Goal: Task Accomplishment & Management: Use online tool/utility

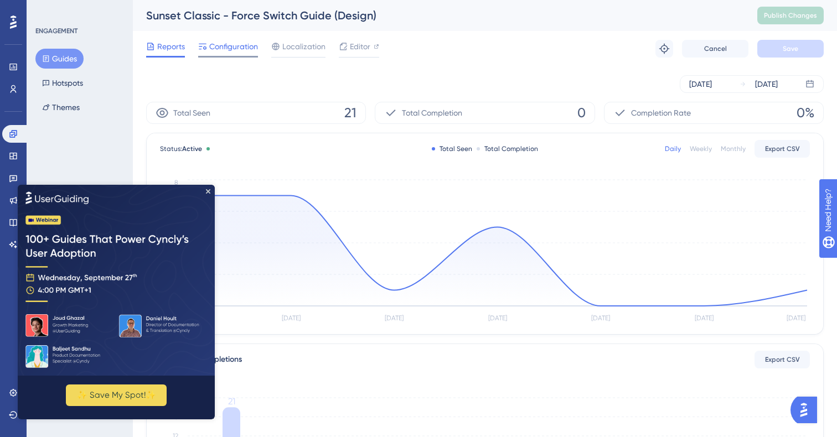
click at [235, 50] on span "Configuration" at bounding box center [233, 46] width 49 height 13
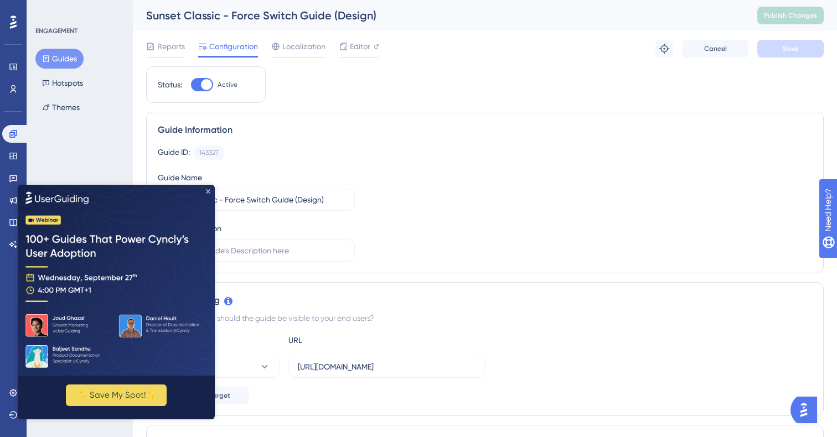
click at [209, 190] on icon "Close Preview" at bounding box center [208, 191] width 4 height 4
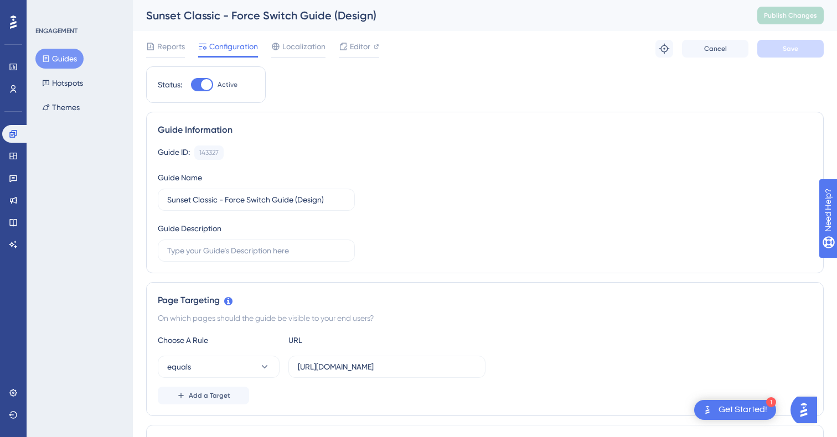
click at [60, 61] on button "Guides" at bounding box center [59, 59] width 48 height 20
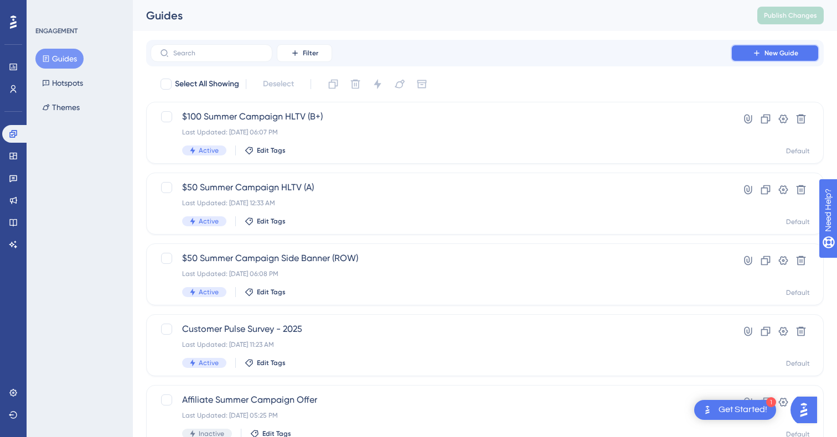
click at [794, 55] on span "New Guide" at bounding box center [782, 53] width 34 height 9
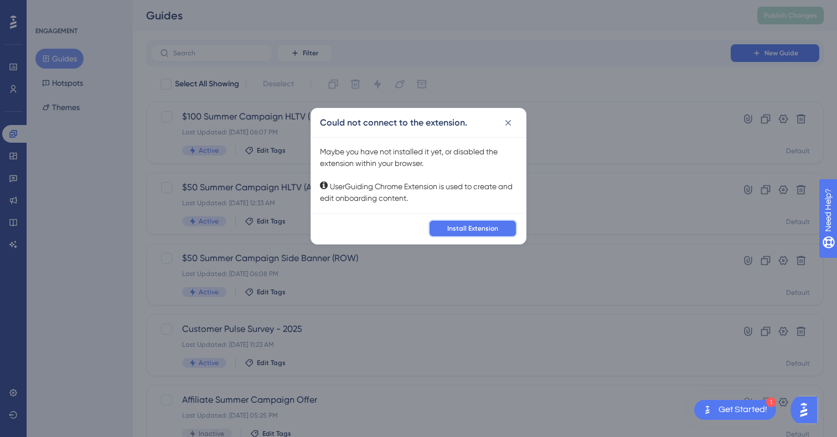
click at [468, 231] on span "Install Extension" at bounding box center [472, 228] width 51 height 9
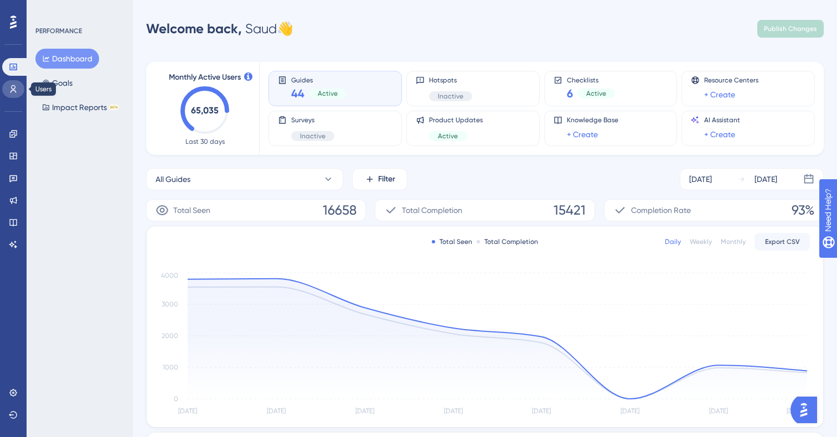
click at [13, 91] on icon at bounding box center [13, 89] width 9 height 9
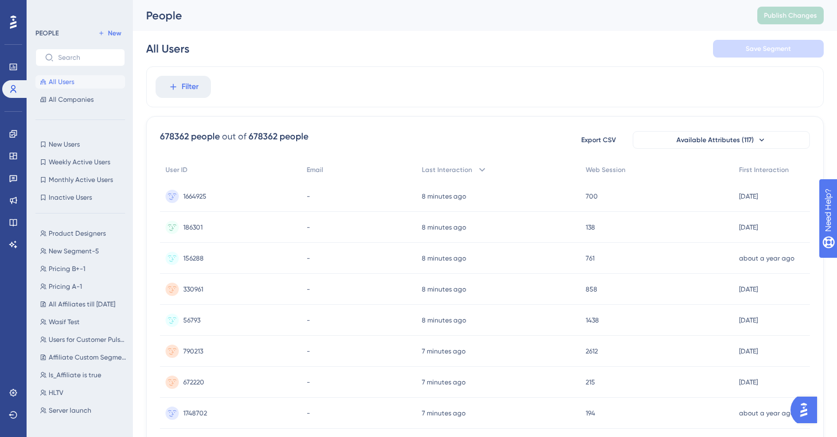
click at [18, 25] on div at bounding box center [13, 22] width 18 height 18
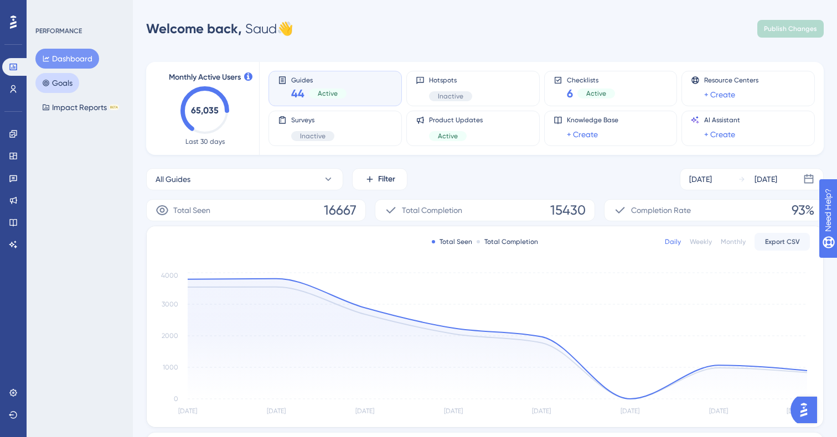
click at [78, 83] on button "Goals" at bounding box center [57, 83] width 44 height 20
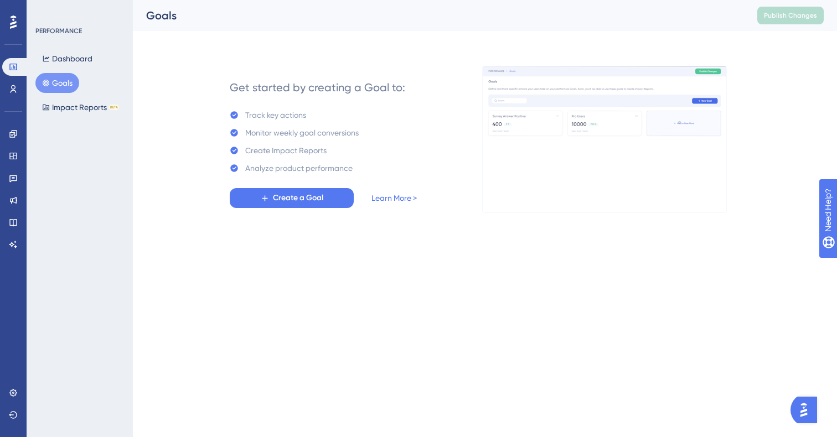
click at [17, 22] on div at bounding box center [13, 22] width 18 height 18
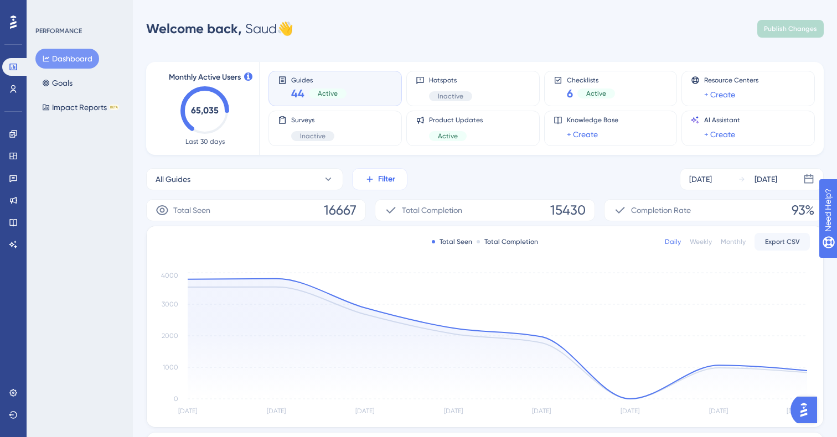
click at [383, 186] on button "Filter" at bounding box center [379, 179] width 55 height 22
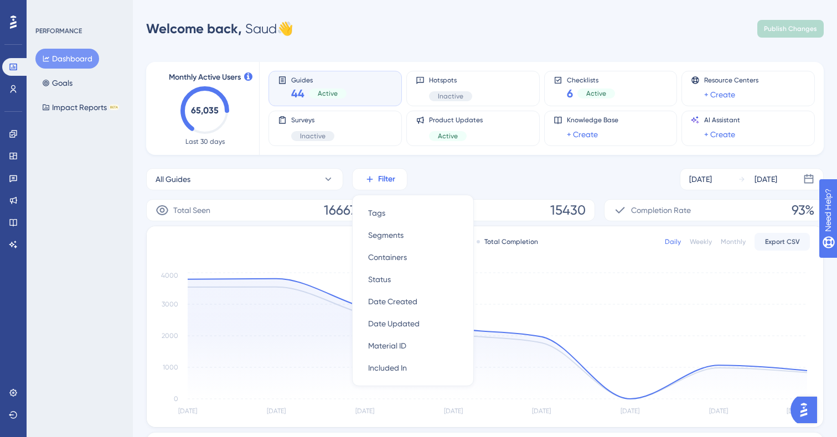
scroll to position [72, 0]
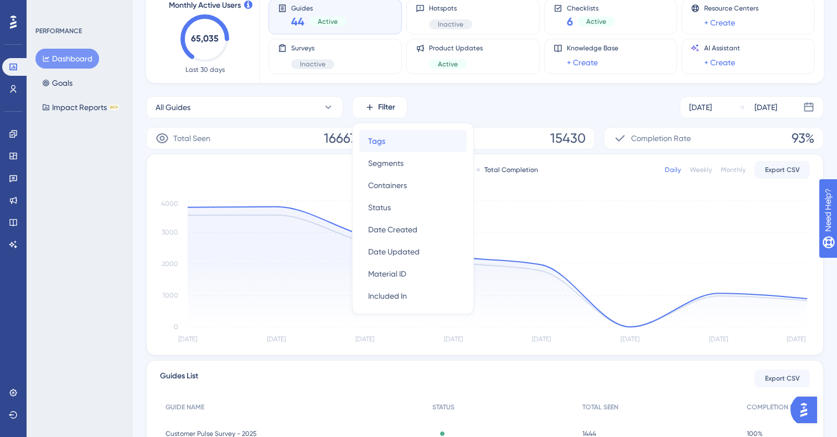
click at [394, 140] on div "Tags Tags" at bounding box center [413, 141] width 90 height 22
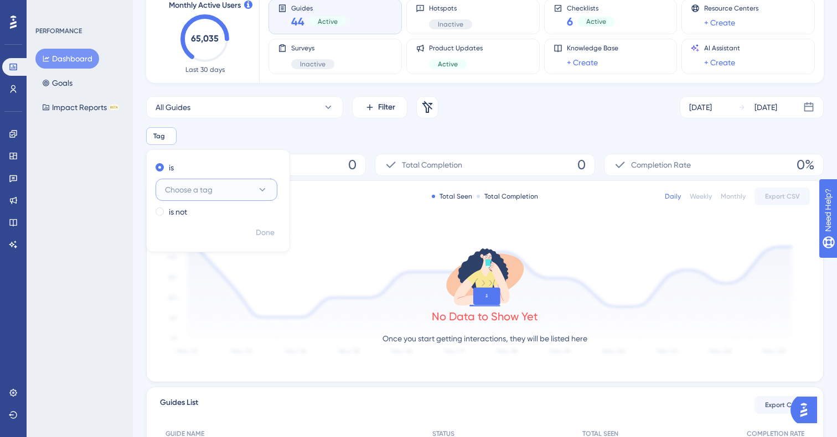
click at [232, 194] on button "Choose a tag" at bounding box center [217, 190] width 122 height 22
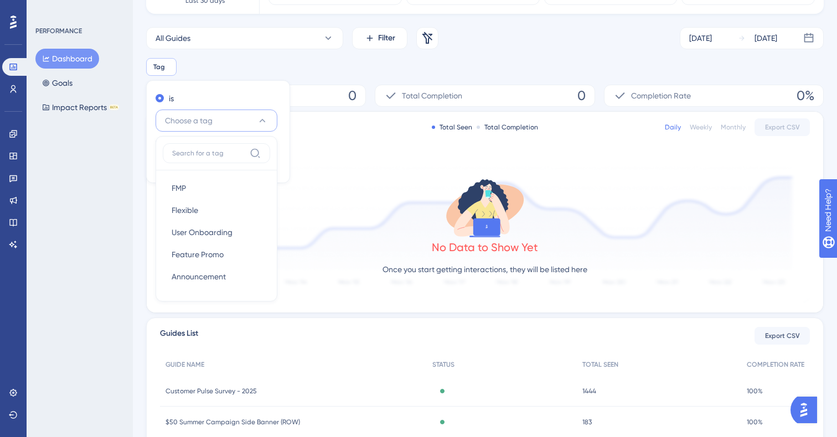
click at [220, 149] on input at bounding box center [208, 153] width 73 height 9
type input "v"
type input "s"
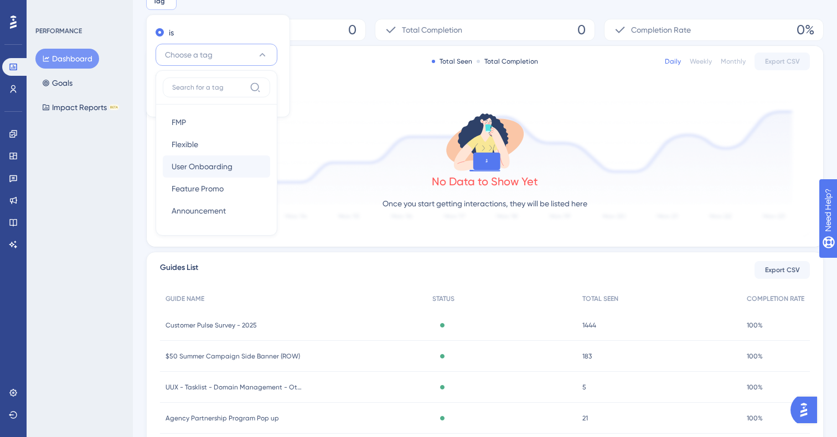
scroll to position [210, 0]
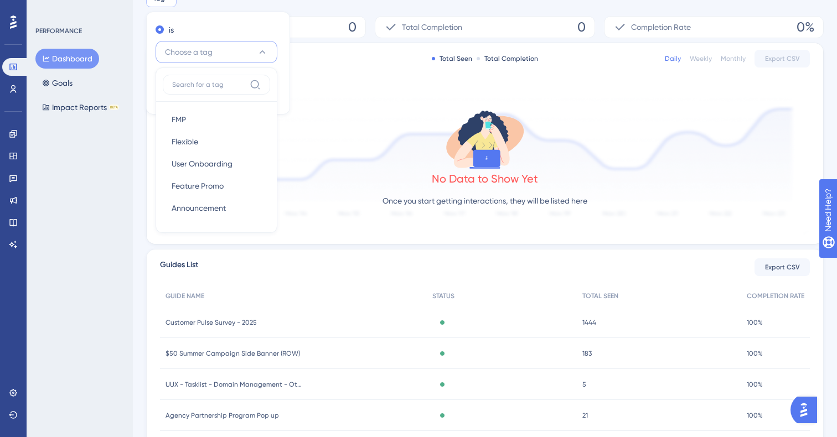
click at [324, 35] on div "Total Seen 0" at bounding box center [256, 27] width 220 height 22
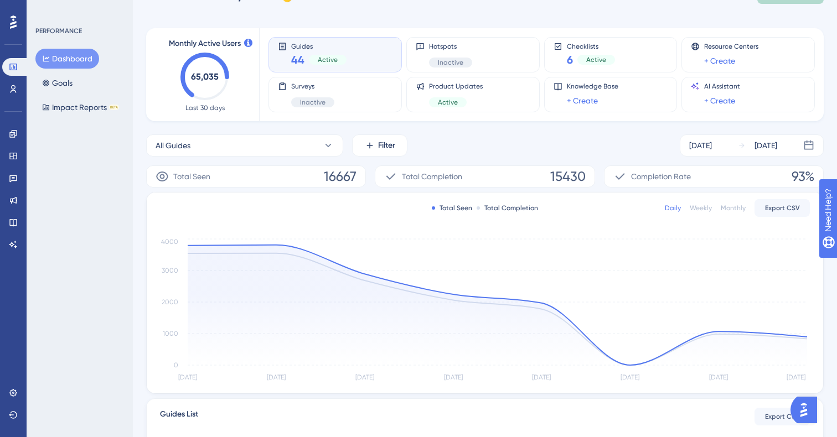
scroll to position [0, 0]
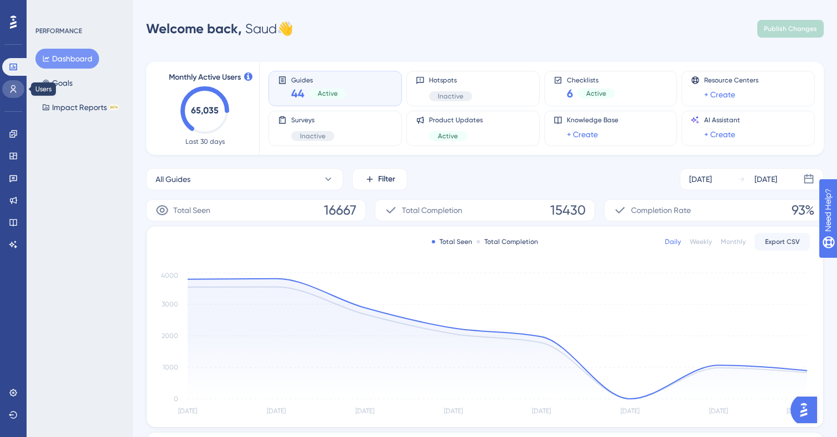
click at [16, 95] on link at bounding box center [13, 89] width 22 height 18
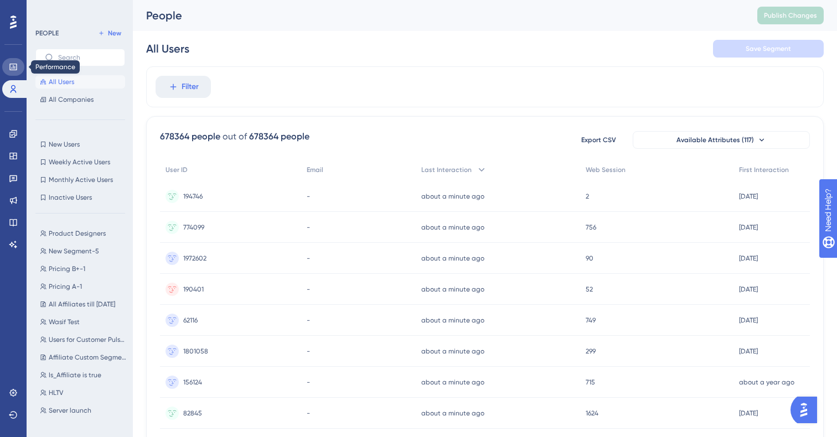
click at [11, 69] on icon at bounding box center [13, 67] width 9 height 9
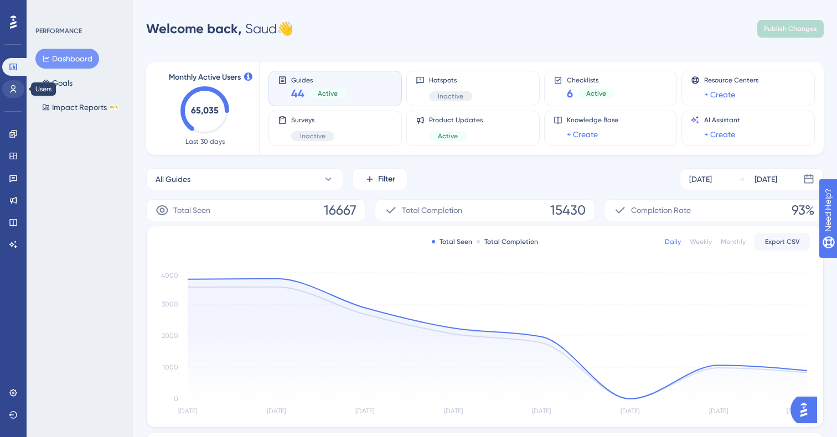
click at [9, 91] on icon at bounding box center [13, 89] width 9 height 9
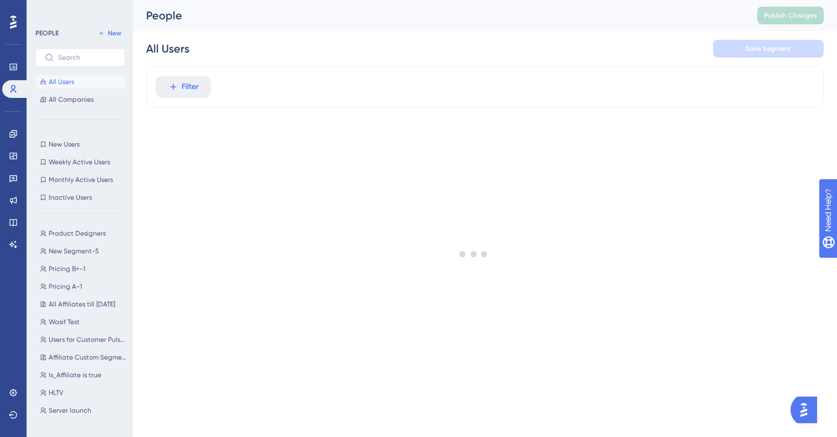
click at [204, 94] on div at bounding box center [474, 254] width 727 height 358
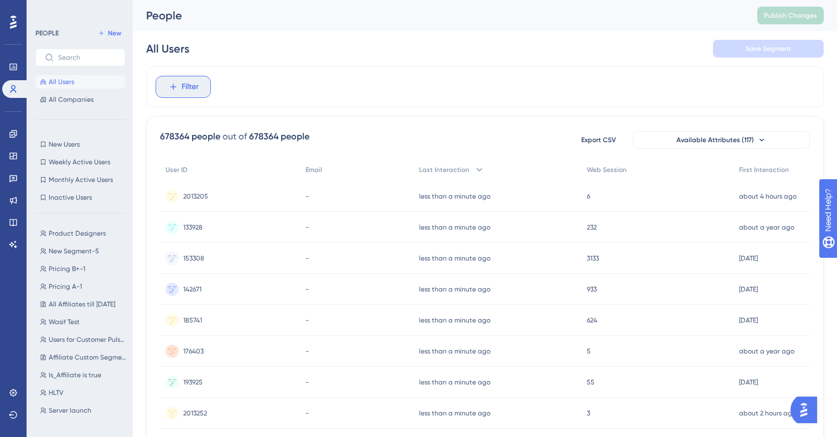
click at [199, 91] on button "Filter" at bounding box center [183, 87] width 55 height 22
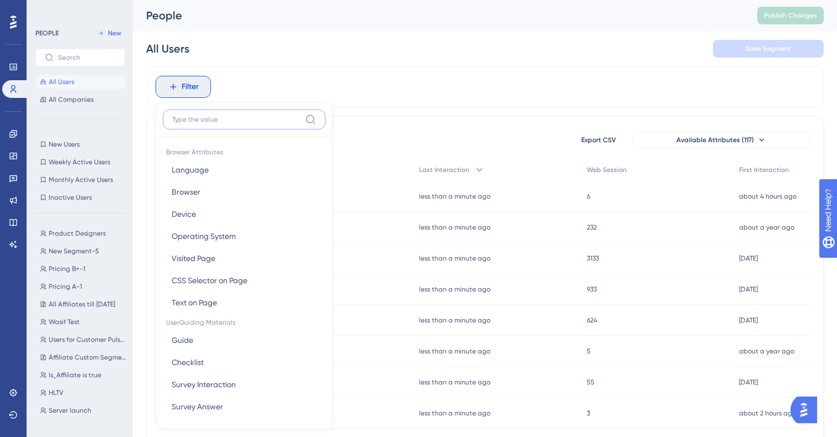
scroll to position [47, 0]
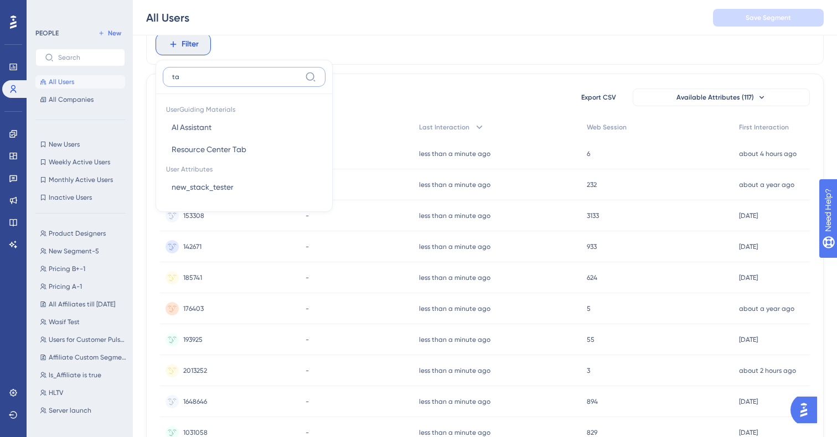
type input "t"
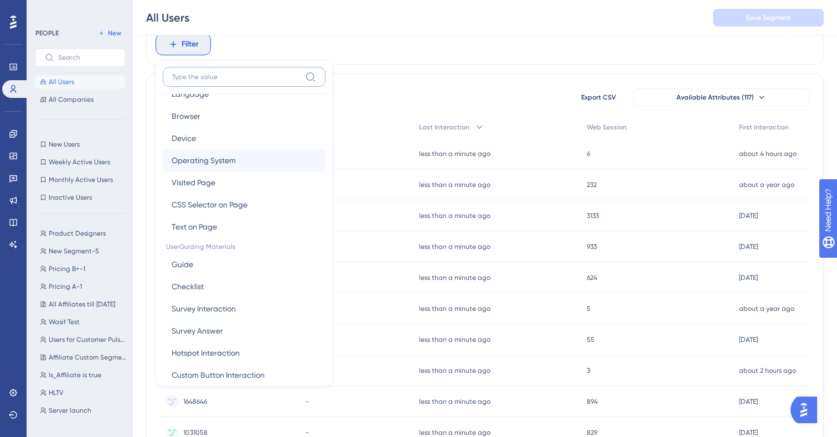
scroll to position [0, 0]
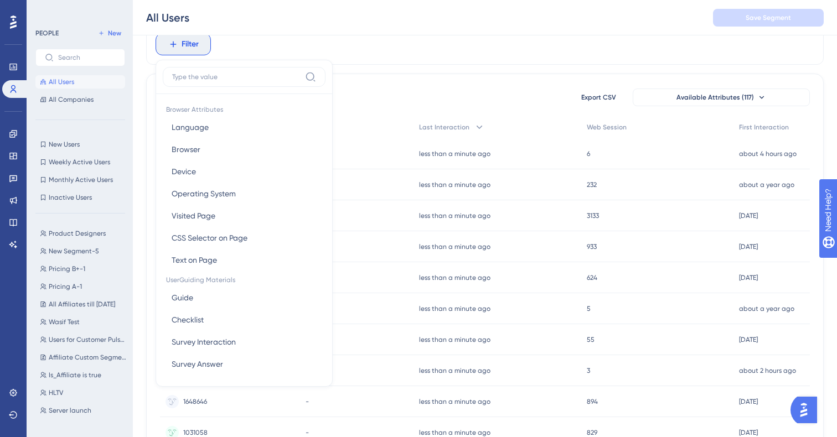
click at [338, 53] on div "Filter Browser Attributes Language Language Browser Browser Device Device Opera…" at bounding box center [485, 44] width 678 height 41
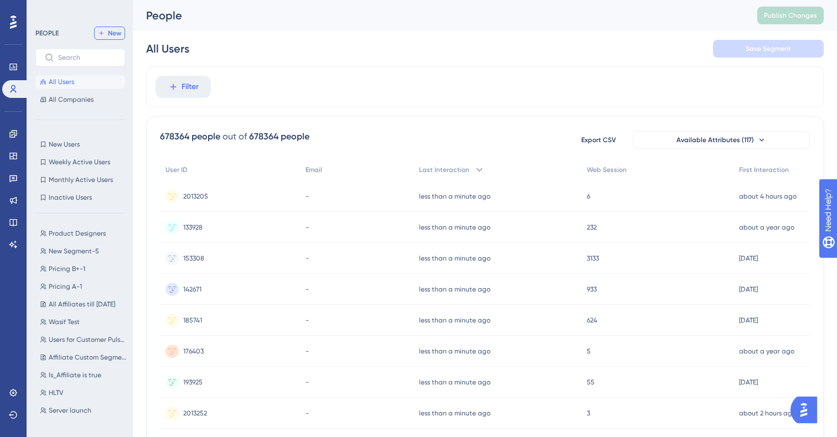
click at [105, 33] on button "New" at bounding box center [109, 33] width 31 height 13
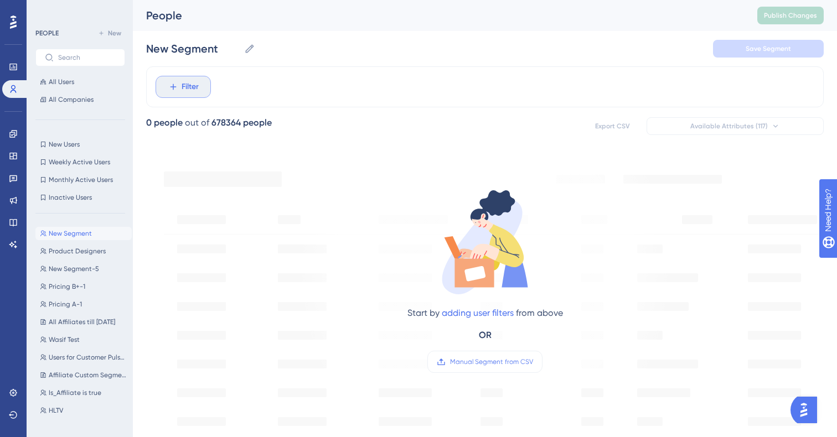
click at [198, 92] on span "Filter" at bounding box center [190, 86] width 17 height 13
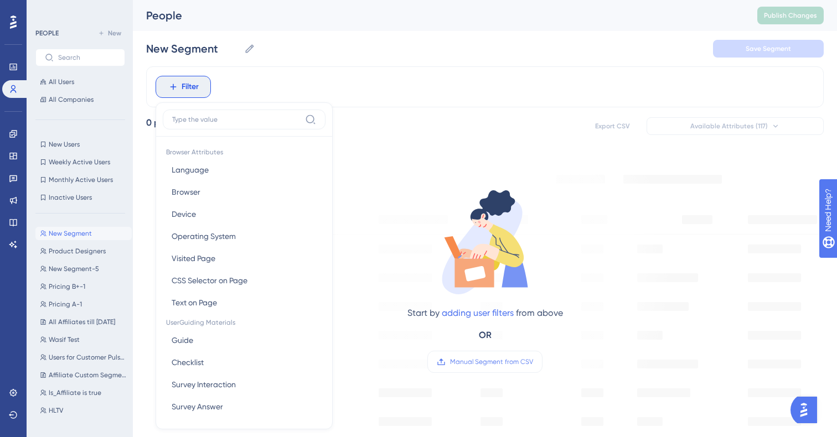
scroll to position [10, 0]
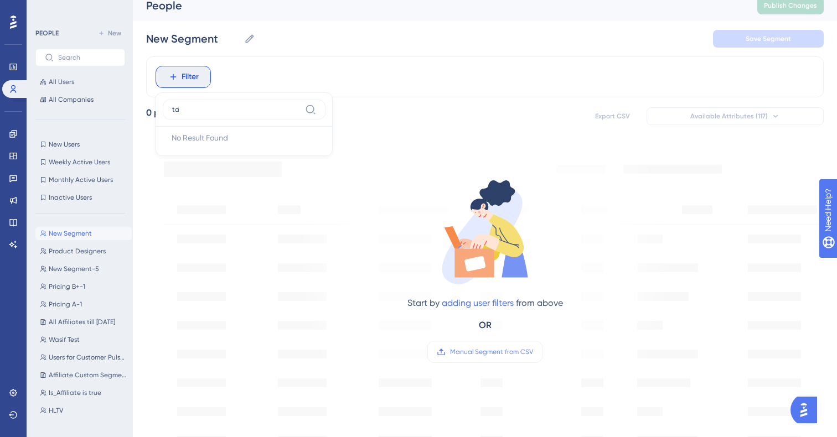
type input "t"
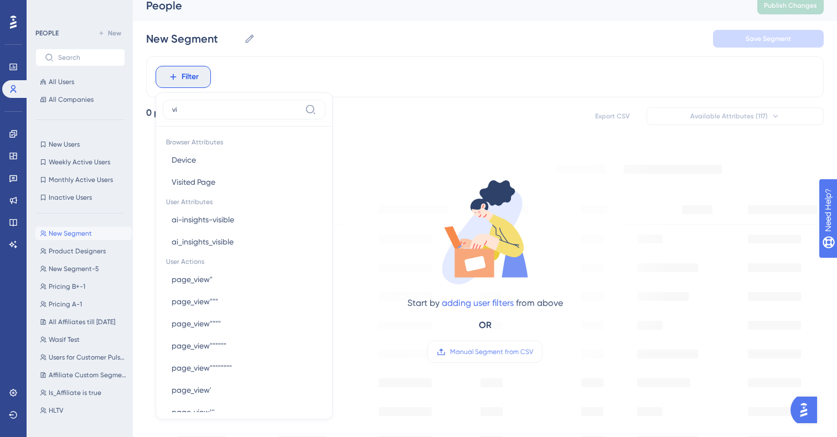
type input "v"
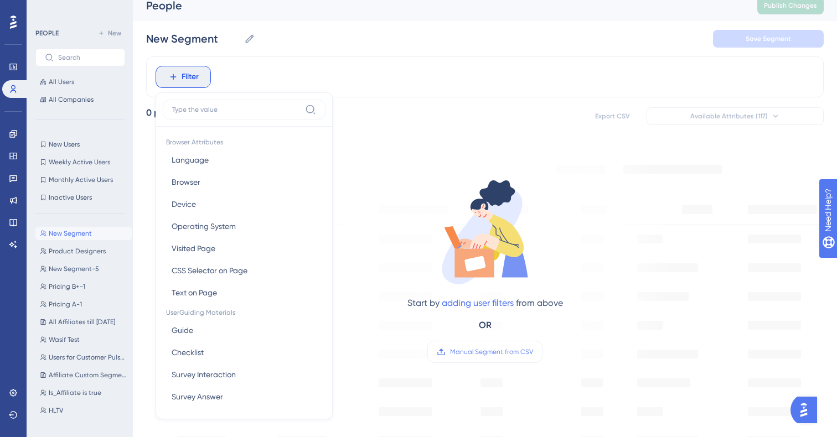
click at [251, 83] on div "Filter Browser Attributes Language Language Browser Browser Device Device Opera…" at bounding box center [485, 76] width 678 height 41
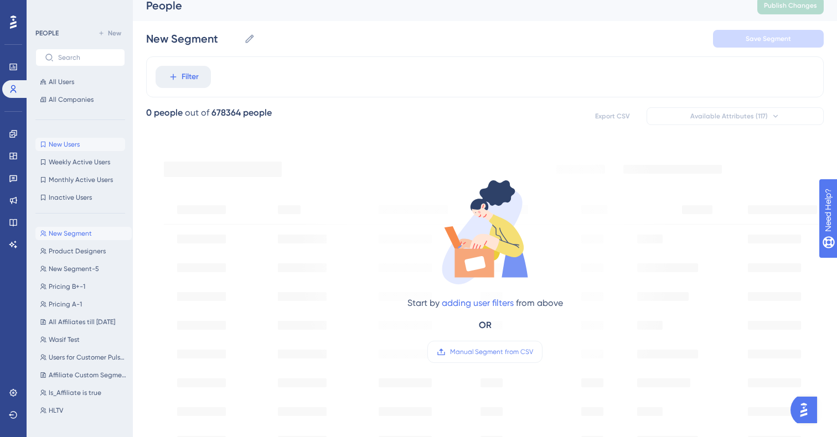
click at [80, 148] on span "New Users" at bounding box center [64, 144] width 31 height 9
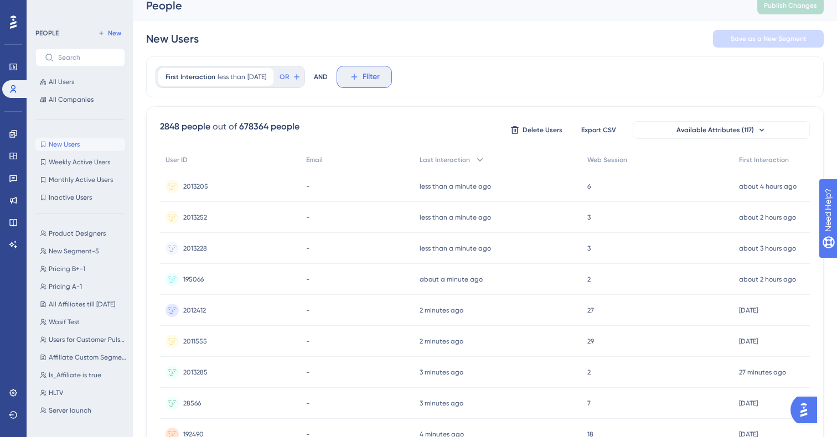
click at [380, 75] on span "Filter" at bounding box center [371, 76] width 17 height 13
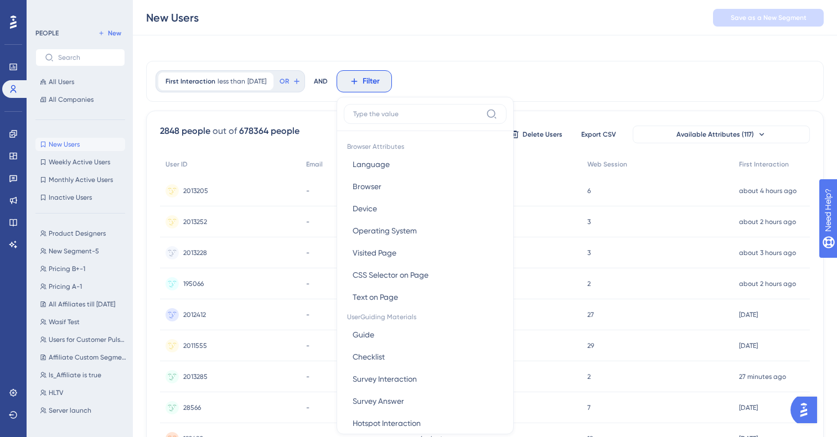
scroll to position [53, 0]
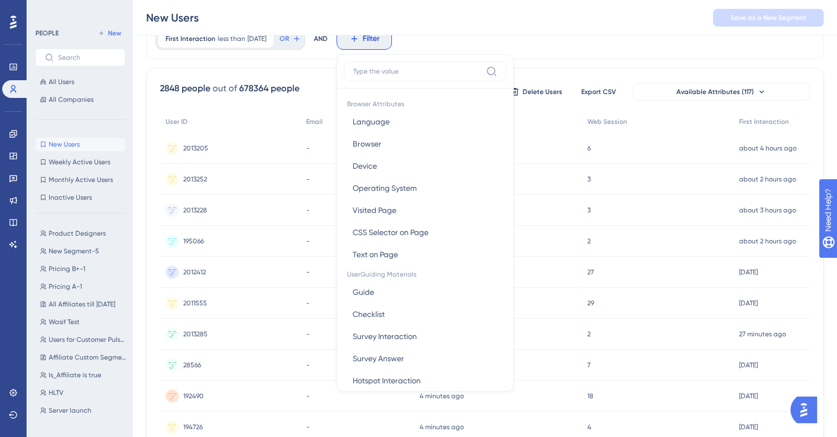
type input "f"
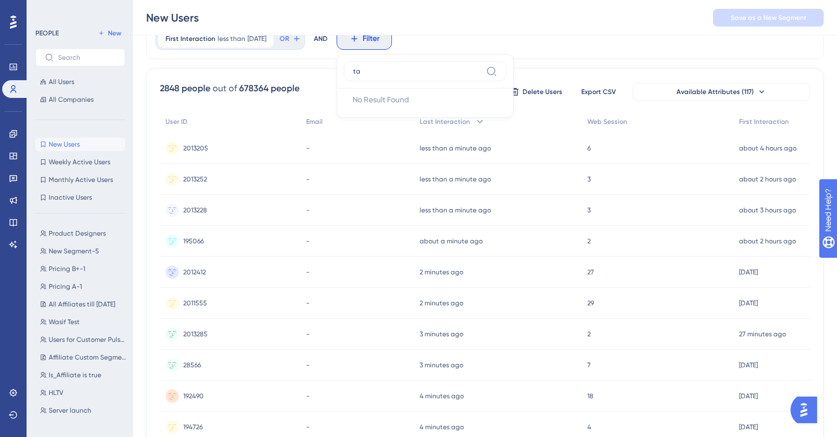
type input "t"
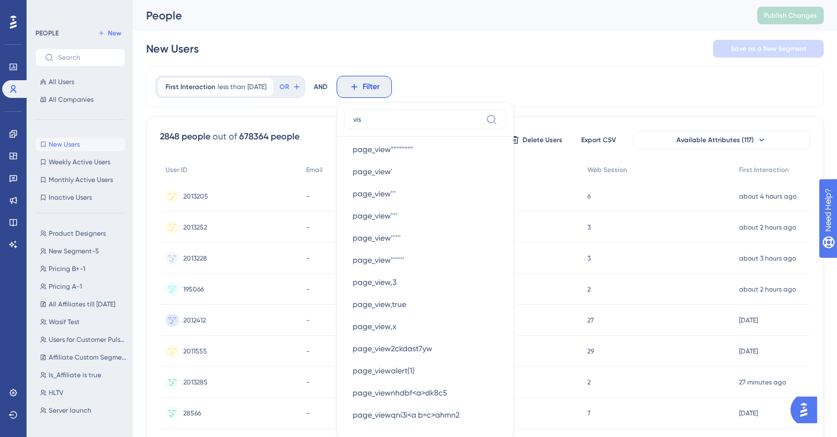
scroll to position [0, 0]
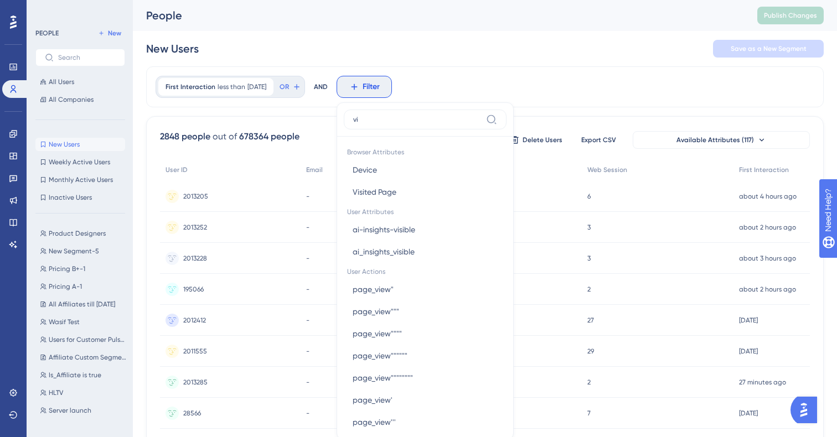
type input "v"
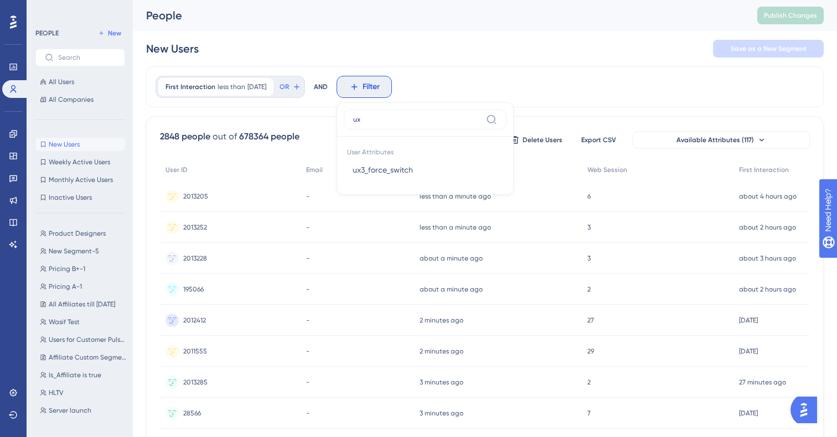
type input "u"
type input "t"
type input "u"
type input "visite"
click at [430, 67] on div "First Interaction less than 10 days ago 10 days ago Remove OR AND Filter visite…" at bounding box center [485, 86] width 678 height 41
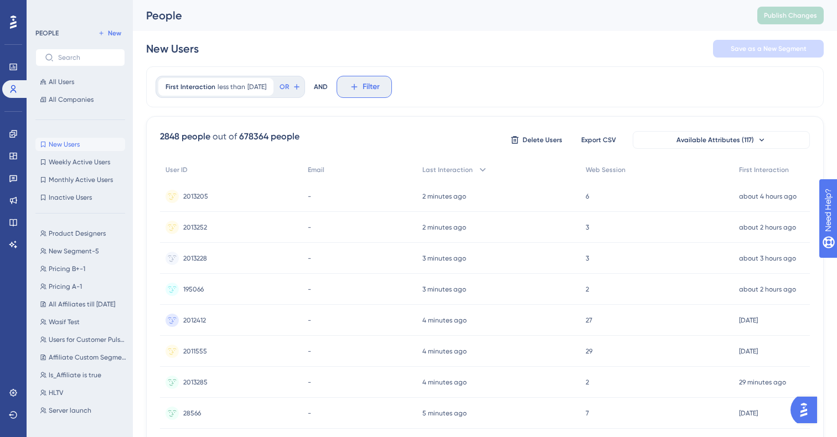
click at [380, 85] on span "Filter" at bounding box center [371, 86] width 17 height 13
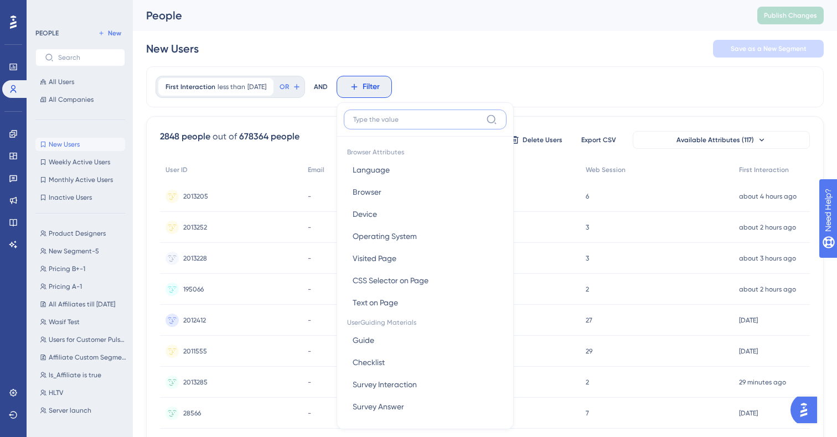
scroll to position [47, 0]
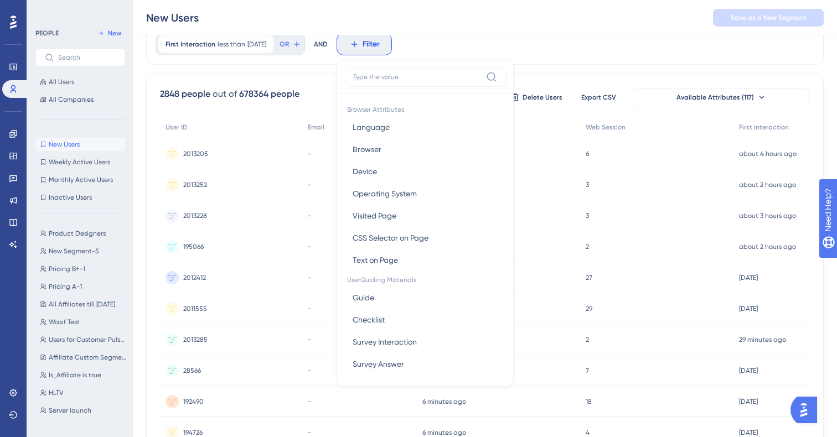
click at [460, 46] on div "First Interaction less than 10 days ago 10 days ago Remove OR AND Filter Browse…" at bounding box center [485, 44] width 678 height 41
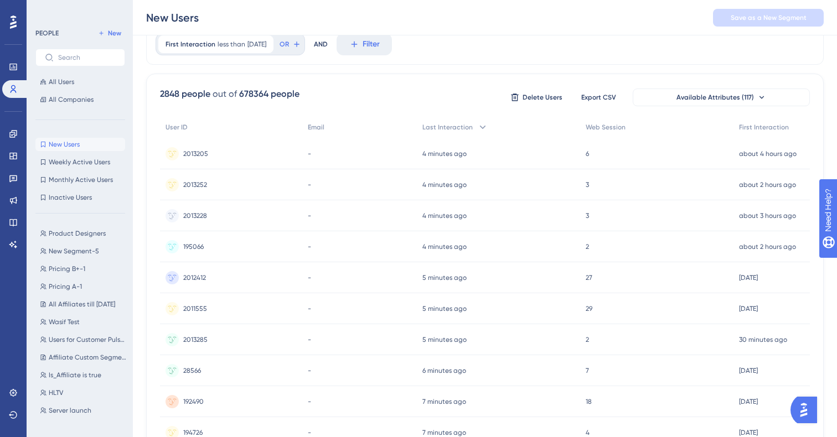
click at [446, 69] on div "First Interaction less than 10 days ago 10 days ago Remove OR AND Filter 2848 p…" at bounding box center [485, 416] width 678 height 784
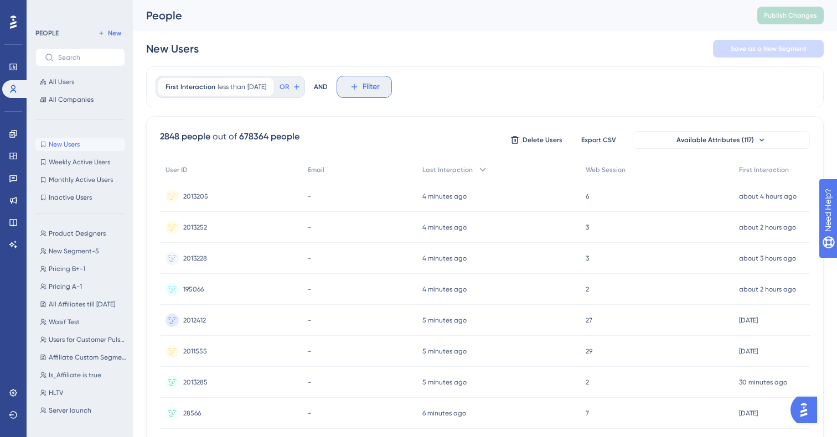
click at [380, 89] on span "Filter" at bounding box center [371, 86] width 17 height 13
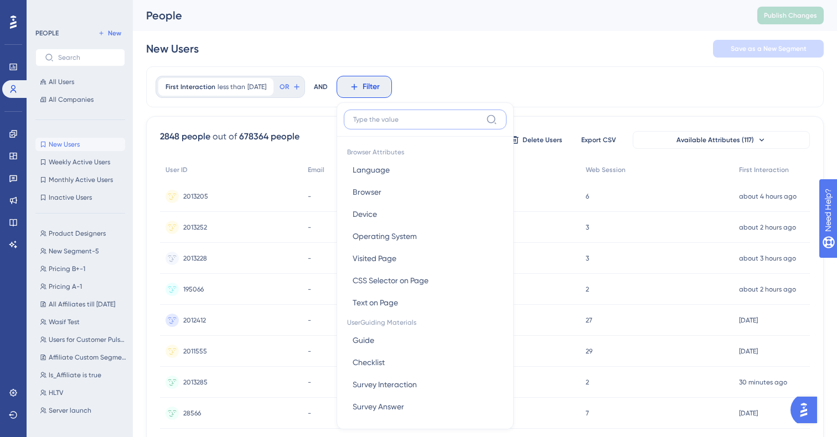
scroll to position [47, 0]
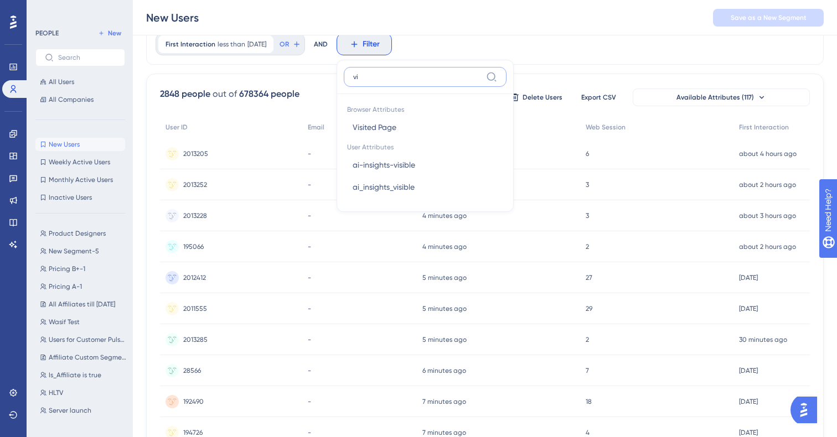
type input "v"
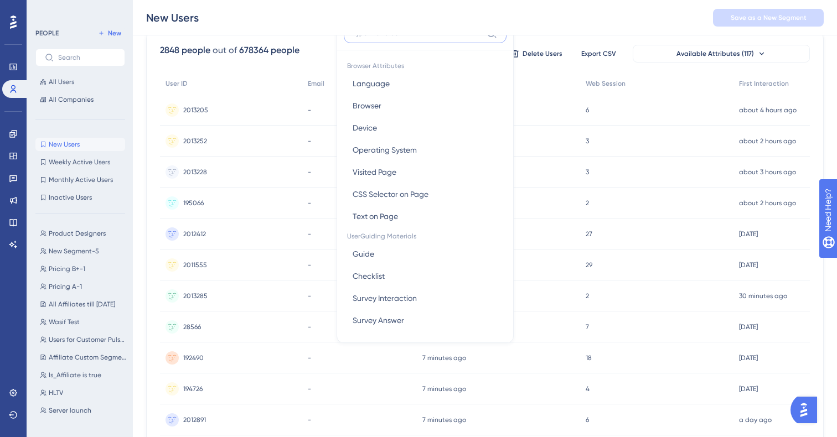
scroll to position [0, 0]
